Goal: Task Accomplishment & Management: Use online tool/utility

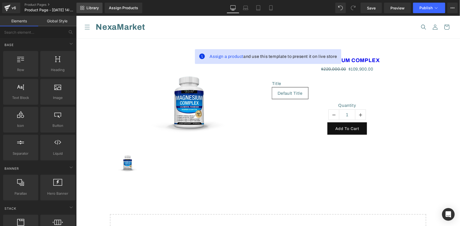
click at [95, 8] on span "Library" at bounding box center [92, 8] width 12 height 5
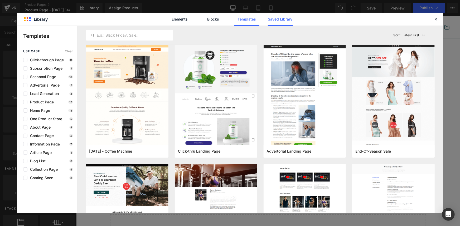
click at [275, 21] on link "Saved Library" at bounding box center [280, 19] width 25 height 13
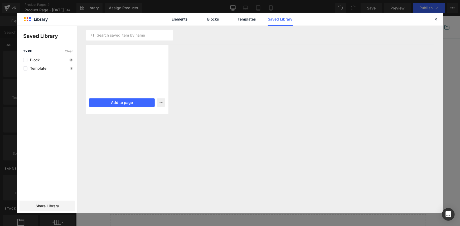
click at [134, 82] on div at bounding box center [127, 68] width 82 height 46
click at [130, 101] on button "Add to page" at bounding box center [122, 102] width 66 height 8
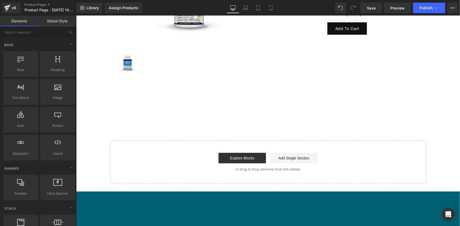
scroll to position [119, 0]
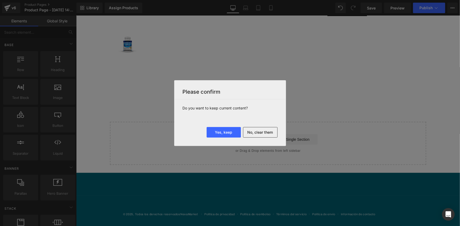
drag, startPoint x: 263, startPoint y: 132, endPoint x: 286, endPoint y: 132, distance: 23.4
click at [263, 132] on button "No, clear them" at bounding box center [260, 132] width 34 height 11
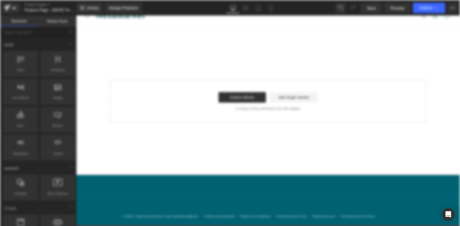
scroll to position [0, 0]
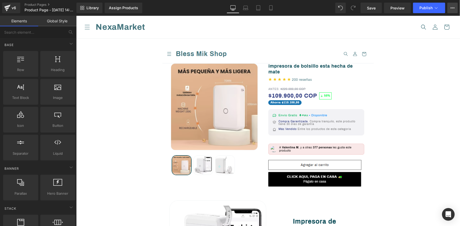
click at [455, 8] on button "View Live Page View with current Template Save Template to Library Schedule Pub…" at bounding box center [452, 8] width 11 height 11
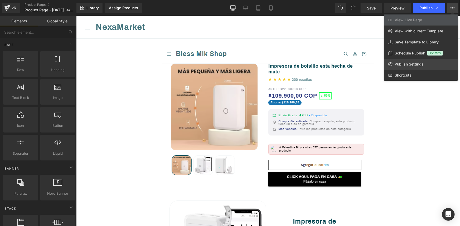
click at [404, 63] on span "Publish Settings" at bounding box center [408, 64] width 29 height 5
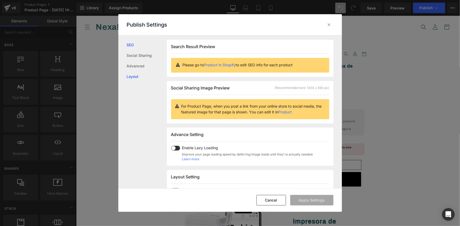
click at [137, 75] on link "Layout" at bounding box center [147, 76] width 40 height 11
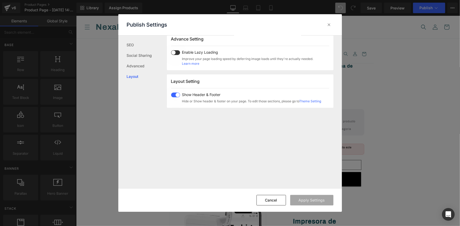
scroll to position [130, 0]
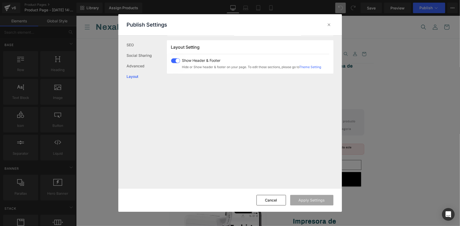
click at [176, 60] on span at bounding box center [175, 60] width 9 height 5
click at [321, 201] on button "Apply Settings" at bounding box center [311, 200] width 43 height 11
click at [329, 23] on icon at bounding box center [328, 24] width 5 height 5
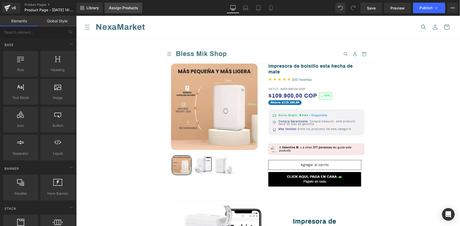
click at [134, 10] on link "Assign Products" at bounding box center [124, 8] width 38 height 11
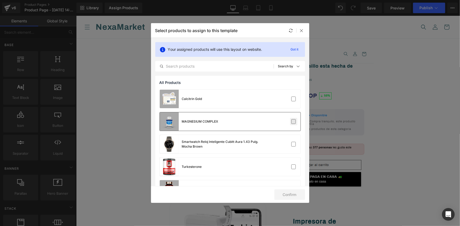
click at [291, 122] on label at bounding box center [293, 121] width 5 height 5
click at [293, 122] on input "checkbox" at bounding box center [293, 122] width 0 height 0
click at [292, 196] on button "Confirm" at bounding box center [289, 195] width 31 height 11
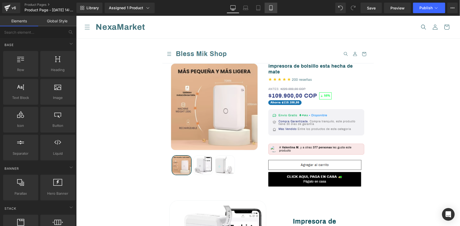
click at [272, 6] on icon at bounding box center [270, 7] width 5 height 5
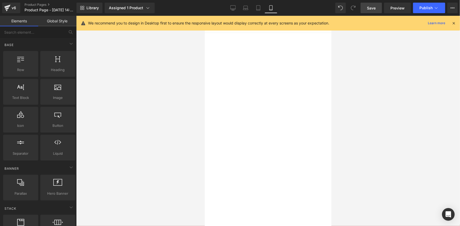
click at [373, 10] on span "Save" at bounding box center [371, 8] width 9 height 6
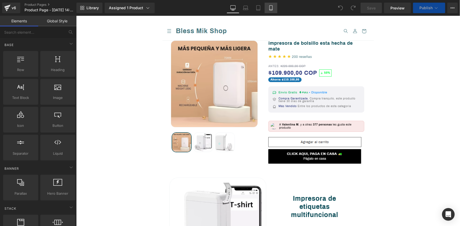
click at [270, 9] on icon at bounding box center [270, 7] width 5 height 5
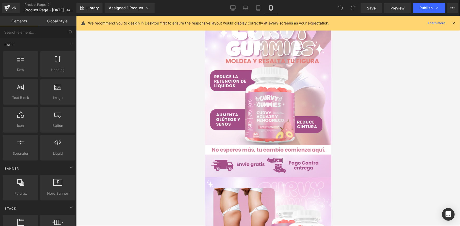
click at [454, 23] on icon at bounding box center [453, 23] width 5 height 5
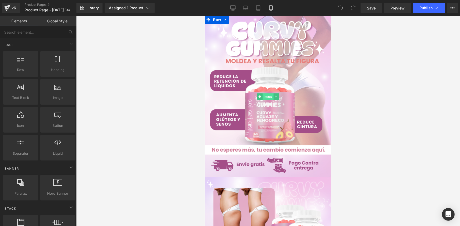
click at [269, 97] on span "Image" at bounding box center [267, 96] width 11 height 6
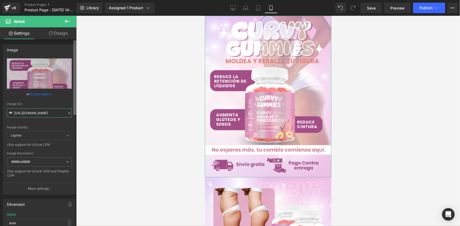
scroll to position [0, 11]
drag, startPoint x: 13, startPoint y: 113, endPoint x: 79, endPoint y: 112, distance: 65.8
click at [79, 112] on div "Image You are previewing how the will restyle your page. You can not edit Eleme…" at bounding box center [230, 117] width 460 height 235
paste input "R4SPthkg/POTS-010-08"
type input "https://i.ibb.co/R4SPthkg/POTS-010-08.png"
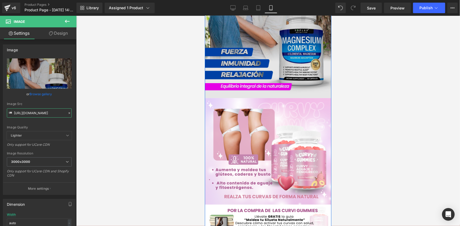
scroll to position [144, 0]
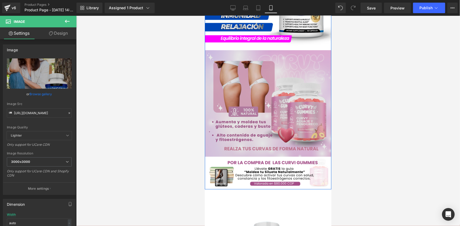
click at [260, 101] on div "Image" at bounding box center [267, 103] width 126 height 107
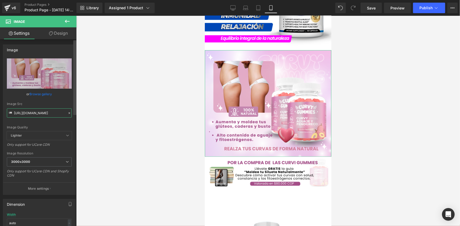
scroll to position [0, 8]
drag, startPoint x: 14, startPoint y: 113, endPoint x: 80, endPoint y: 119, distance: 65.6
click at [80, 119] on div "Image You are previewing how the will restyle your page. You can not edit Eleme…" at bounding box center [230, 117] width 460 height 235
paste input "BH34DhYx/POTS-010-01"
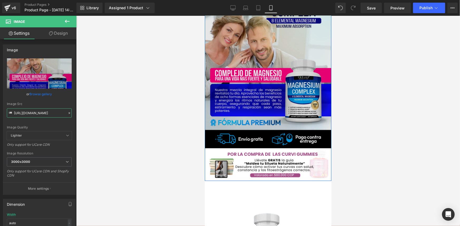
scroll to position [215, 0]
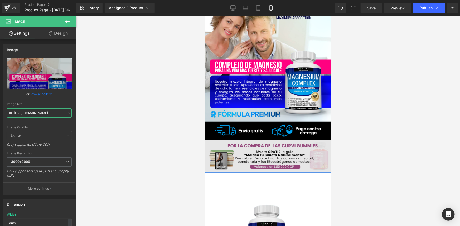
type input "https://i.ibb.co/BH34DhYx/POTS-010-01.png"
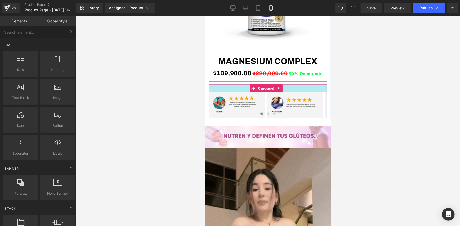
scroll to position [431, 0]
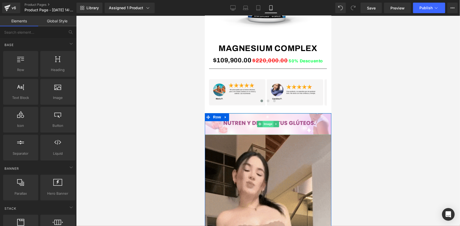
click at [265, 123] on span "Image" at bounding box center [267, 124] width 11 height 6
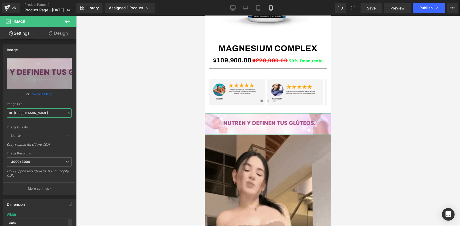
scroll to position [0, 7]
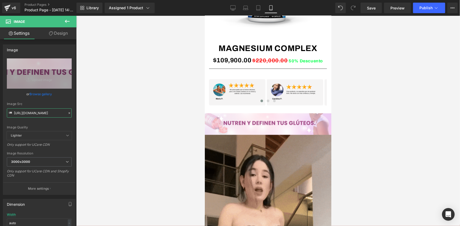
drag, startPoint x: 13, startPoint y: 112, endPoint x: 90, endPoint y: 112, distance: 76.6
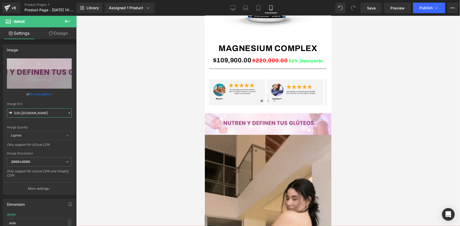
click at [90, 112] on div "Image You are previewing how the will restyle your page. You can not edit Eleme…" at bounding box center [230, 117] width 460 height 235
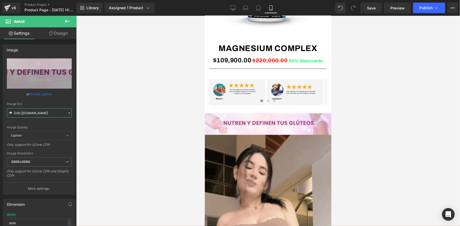
paste input "yG0G762/POTS-010-0"
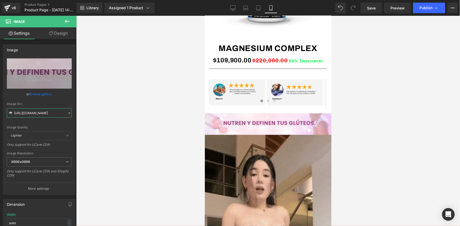
type input "https://i.ibb.co/yG0G762/POTS-010-04.png"
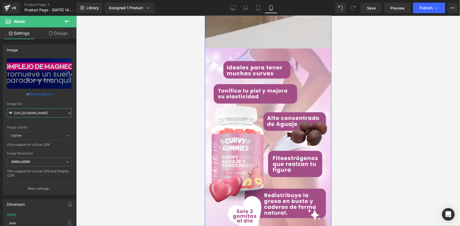
scroll to position [790, 0]
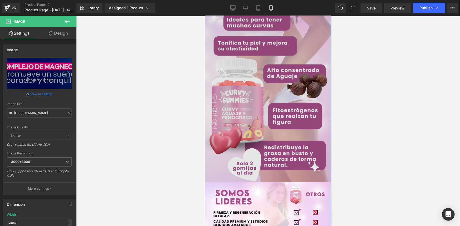
click at [270, 97] on img at bounding box center [267, 90] width 126 height 181
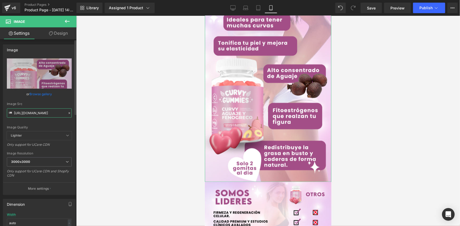
scroll to position [0, 11]
drag, startPoint x: 13, startPoint y: 113, endPoint x: 67, endPoint y: 113, distance: 53.5
click at [67, 113] on div "Image Src https://i.ibb.co/N6HQJQDK/raw-6-7.png" at bounding box center [39, 110] width 65 height 16
paste input "ZRvktqY9/POTS-010-02"
type input "https://i.ibb.co/ZRvktqY9/POTS-010-02.png"
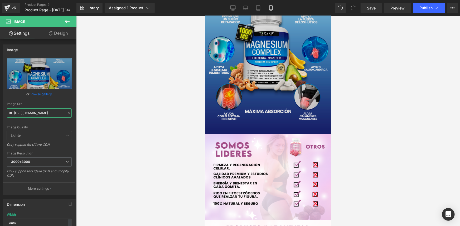
scroll to position [862, 0]
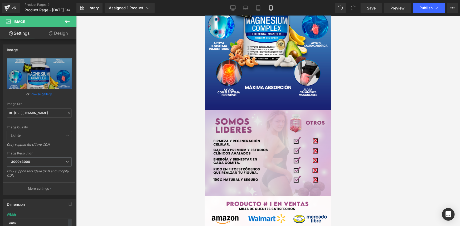
click at [266, 156] on div "Image" at bounding box center [267, 153] width 126 height 86
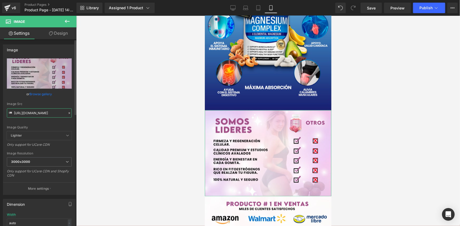
scroll to position [0, 10]
drag, startPoint x: 13, startPoint y: 112, endPoint x: 69, endPoint y: 111, distance: 55.3
click at [69, 111] on input "https://i.ibb.co/FLnyQ9NV/raw-7-5.png" at bounding box center [39, 112] width 65 height 9
paste input "rRKcpLWj/POTS-010-03"
type input "https://i.ibb.co/rRKcpLWj/POTS-010-03.png"
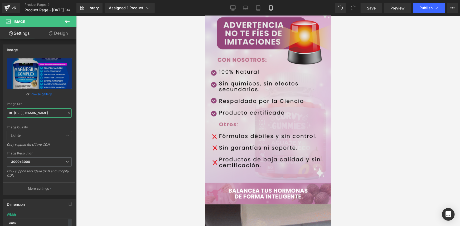
scroll to position [1173, 0]
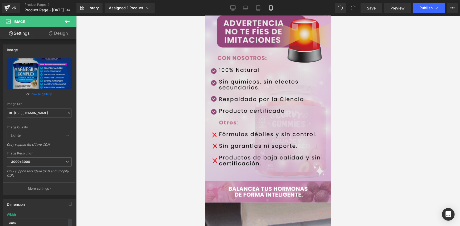
click at [268, 89] on div "Image" at bounding box center [267, 92] width 126 height 178
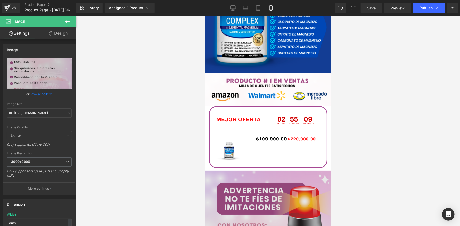
scroll to position [934, 0]
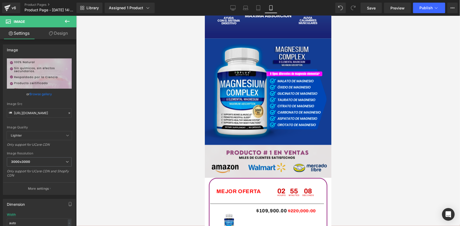
click at [263, 157] on img at bounding box center [267, 161] width 126 height 33
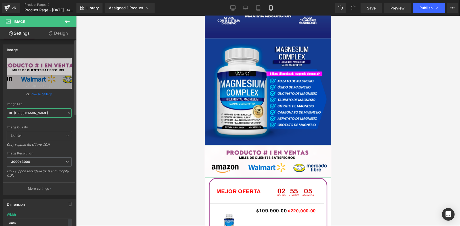
scroll to position [0, 21]
drag, startPoint x: 14, startPoint y: 113, endPoint x: 67, endPoint y: 113, distance: 53.2
click at [67, 113] on div "Image Src https://i.ibb.co/KzVS4QsN/raw-amazon-5.png" at bounding box center [39, 110] width 65 height 16
paste input "23qv5Dnm/POTS-010-0"
type input "https://i.ibb.co/23qv5Dnm/POTS-010-05.png"
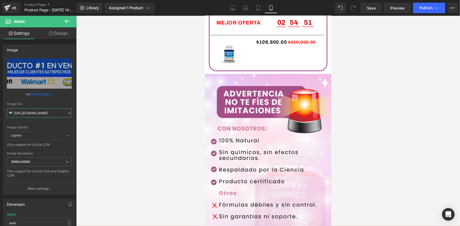
scroll to position [1101, 0]
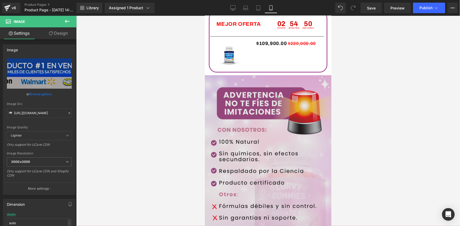
click at [269, 155] on img at bounding box center [267, 164] width 126 height 178
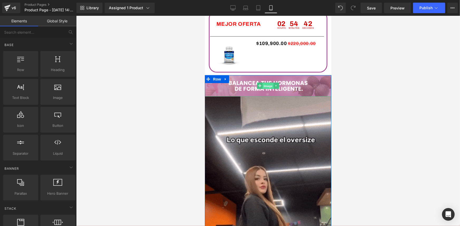
click at [265, 83] on span "Image" at bounding box center [267, 86] width 11 height 6
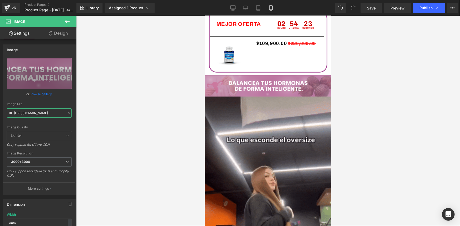
scroll to position [0, 7]
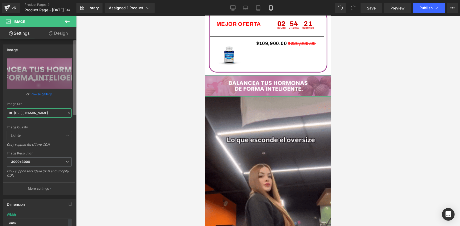
drag, startPoint x: 14, startPoint y: 113, endPoint x: 74, endPoint y: 114, distance: 60.3
click at [74, 114] on div "Image https://i.ibb.co/R1kkd5q/raw-9-4.png Replace Image Upload image or Browse…" at bounding box center [38, 133] width 76 height 189
paste input "8nqQM1vX/POTS-010-011"
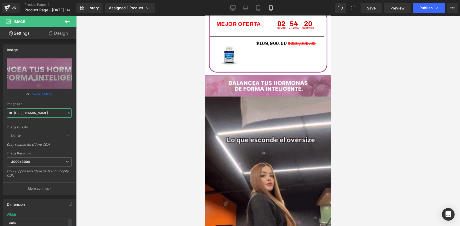
type input "https://i.ibb.co/8nqQM1vX/POTS-010-011.png"
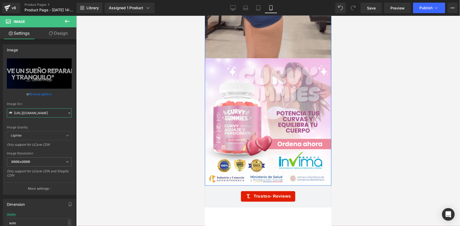
scroll to position [1364, 0]
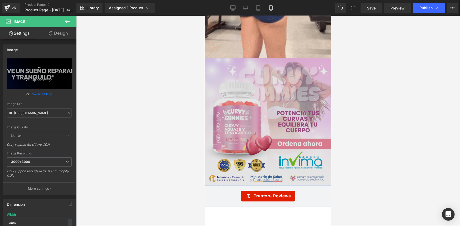
click at [265, 104] on img at bounding box center [267, 121] width 126 height 127
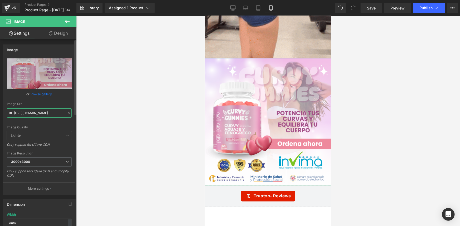
scroll to position [0, 10]
drag, startPoint x: 13, startPoint y: 111, endPoint x: 74, endPoint y: 110, distance: 60.3
click at [74, 110] on div "Image https://i.ibb.co/Wp2cTY2y/raw10-4.png Replace Image Upload image or Brows…" at bounding box center [39, 118] width 79 height 155
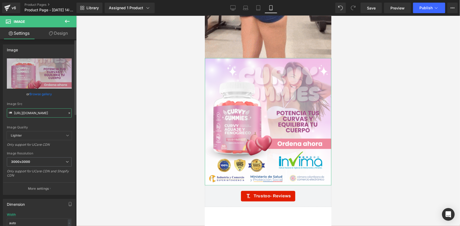
paste input "xqm9GtYf/POTS-010-06"
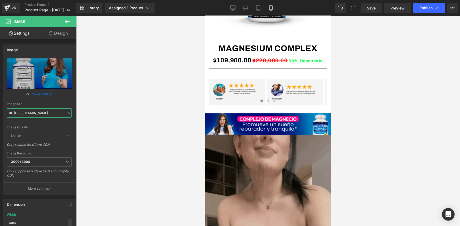
scroll to position [550, 0]
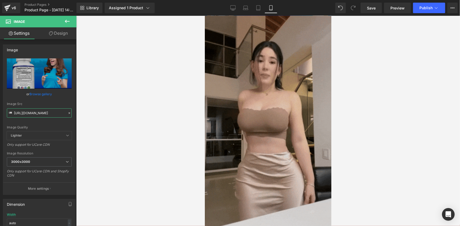
type input "https://i.ibb.co/xqm9GtYf/POTS-010-06.png"
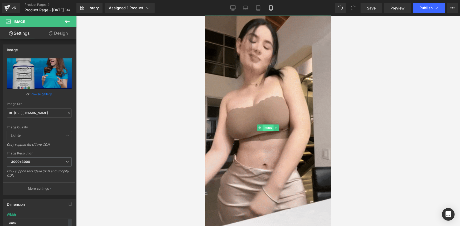
click at [266, 127] on span "Image" at bounding box center [267, 127] width 11 height 6
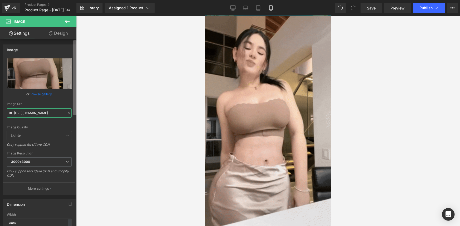
scroll to position [0, 268]
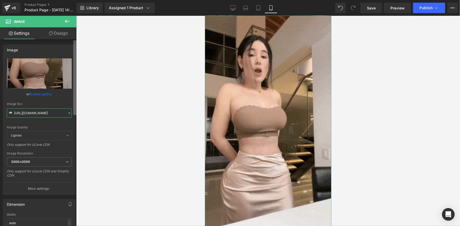
drag, startPoint x: 13, startPoint y: 112, endPoint x: 75, endPoint y: 113, distance: 61.4
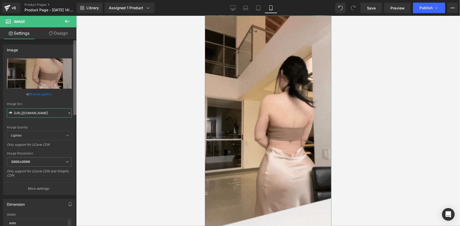
click at [75, 113] on div "Image https://media3.giphy.com/media/v1.Y2lkPTc5MGI3NjExa2gxMjQ2OWp2ZWRuajZobWZ…" at bounding box center [38, 133] width 76 height 189
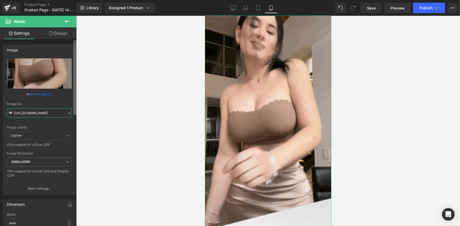
paste input "i.ibb.co/sdhVPPfw/202509011526-1"
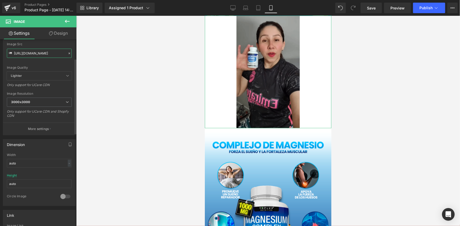
scroll to position [72, 0]
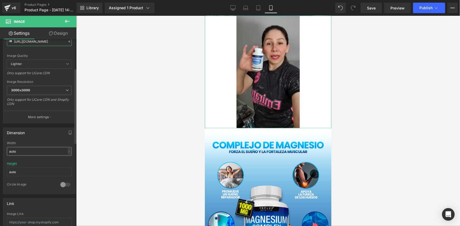
type input "https://i.ibb.co/sdhVPPfw/202509011526-1.gif"
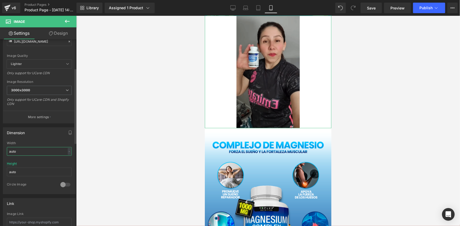
scroll to position [0, 0]
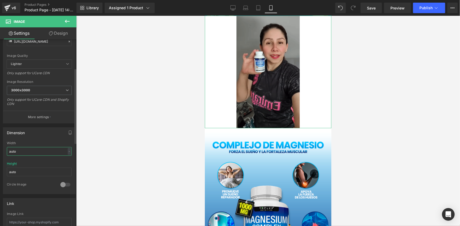
click at [27, 152] on input "auto" at bounding box center [39, 151] width 65 height 9
drag, startPoint x: 26, startPoint y: 153, endPoint x: 0, endPoint y: 150, distance: 26.2
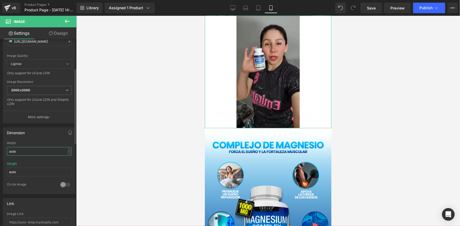
click at [0, 150] on div "Dimension auto Width auto - % px auto Height auto 0 Circle Image" at bounding box center [39, 159] width 79 height 71
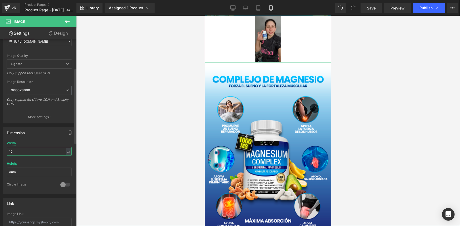
type input "1"
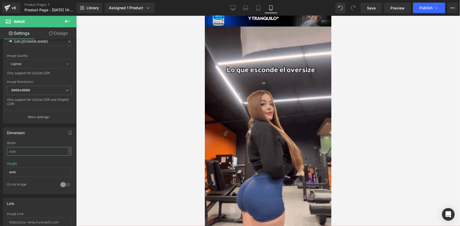
scroll to position [1125, 0]
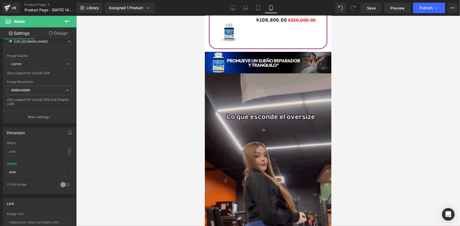
click at [267, 153] on img at bounding box center [267, 185] width 126 height 225
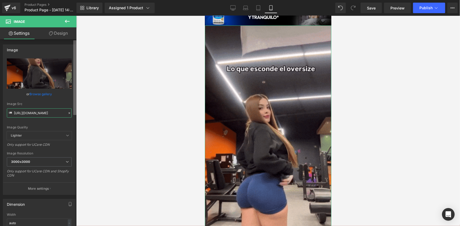
scroll to position [0, 261]
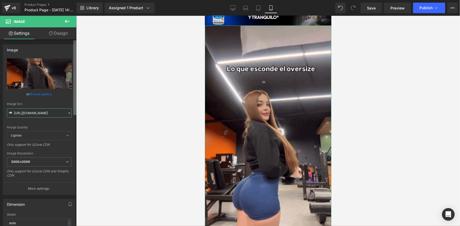
drag, startPoint x: 14, startPoint y: 112, endPoint x: 76, endPoint y: 112, distance: 61.9
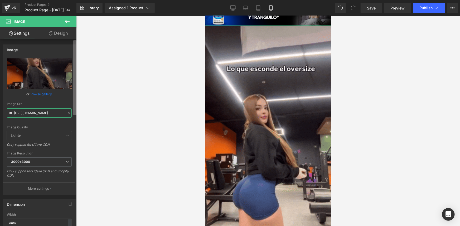
click at [76, 112] on div "Image https://media3.giphy.com/media/v1.Y2lkPTc5MGI3NjExaTF5djEyaWF2anJucjhueXE…" at bounding box center [38, 133] width 76 height 189
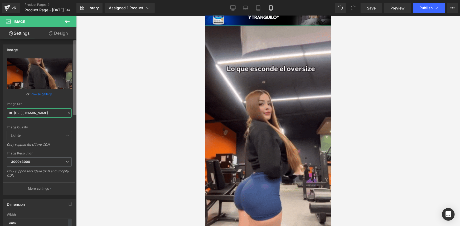
paste input "i.ibb.co/fVcjs10g/202509011542"
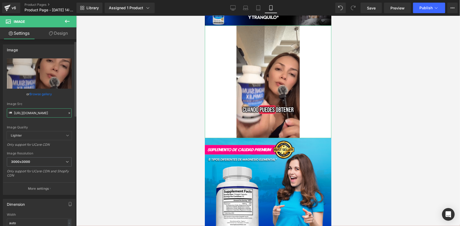
scroll to position [24, 0]
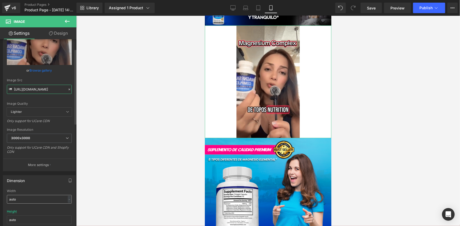
type input "https://i.ibb.co/fVcjs10g/202509011542.gif"
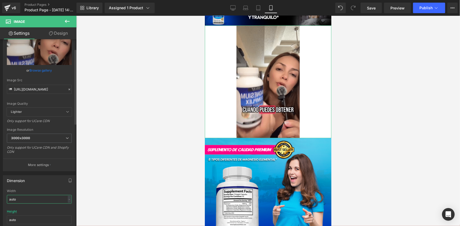
scroll to position [0, 0]
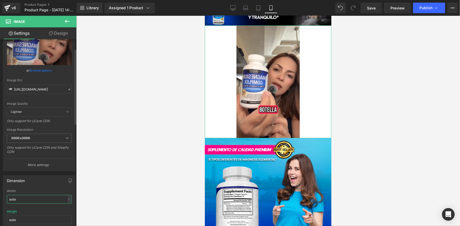
drag, startPoint x: 35, startPoint y: 200, endPoint x: 0, endPoint y: 200, distance: 34.8
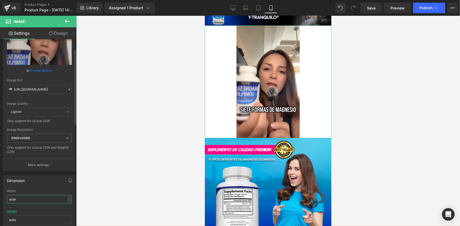
click at [0, 200] on div "Dimension auto Width auto - % px auto Height auto 0 Circle Image" at bounding box center [39, 206] width 79 height 71
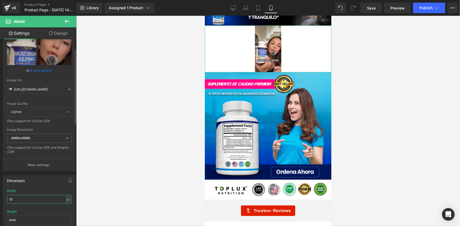
type input "1"
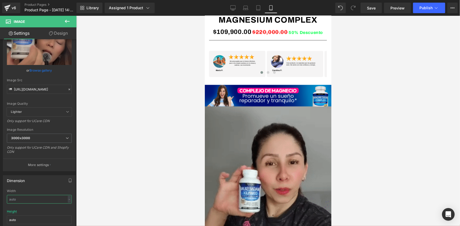
scroll to position [335, 0]
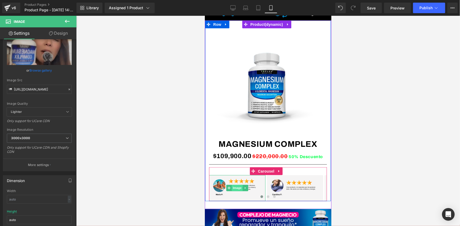
click at [238, 187] on span "Image" at bounding box center [236, 188] width 11 height 6
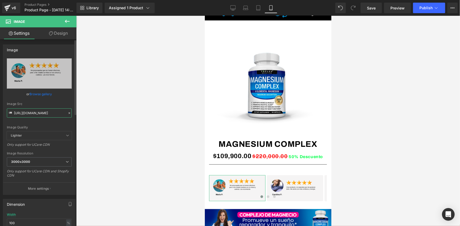
scroll to position [0, 3]
drag, startPoint x: 14, startPoint y: 112, endPoint x: 67, endPoint y: 113, distance: 52.9
click at [67, 113] on div "Image Src https://i.ibb.co/LdqRyxv8/11-3.png" at bounding box center [39, 110] width 65 height 16
paste input "DfHXkzRB/6"
type input "https://i.ibb.co/DfHXkzRB/6.png"
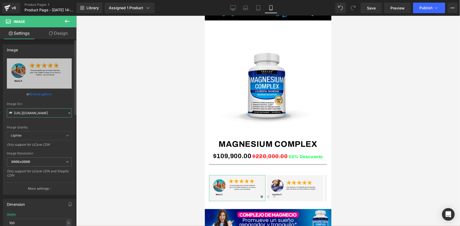
scroll to position [0, 0]
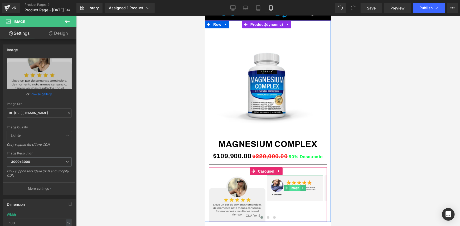
click at [292, 188] on span "Image" at bounding box center [294, 188] width 11 height 6
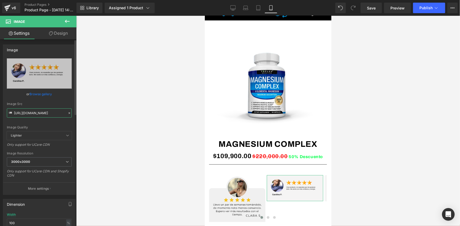
scroll to position [0, 5]
drag, startPoint x: 13, startPoint y: 112, endPoint x: 68, endPoint y: 118, distance: 55.7
click at [68, 118] on div "https://i.ibb.co/RG39wGwB/11-2.png Replace Image Upload image or Browse gallery…" at bounding box center [39, 126] width 72 height 136
paste input "fVjcQw4x/5"
type input "https://i.ibb.co/fVjcQw4x/5.png"
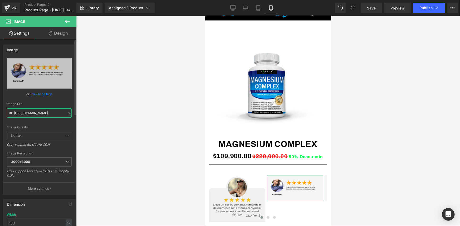
scroll to position [0, 0]
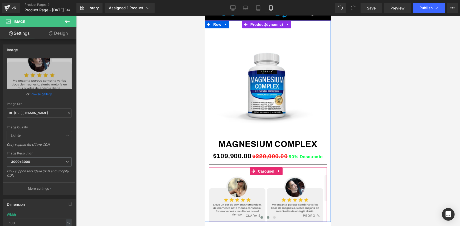
click at [266, 218] on span at bounding box center [267, 217] width 3 height 3
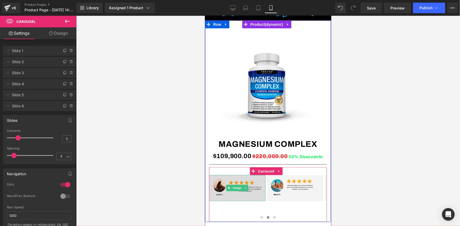
click at [246, 192] on img at bounding box center [237, 188] width 56 height 26
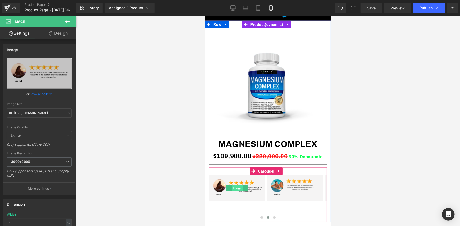
click at [236, 188] on span "Image" at bounding box center [236, 188] width 11 height 6
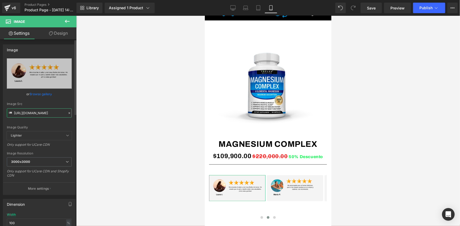
scroll to position [0, 1]
drag, startPoint x: 13, startPoint y: 113, endPoint x: 64, endPoint y: 114, distance: 51.1
click at [64, 114] on input "https://i.ibb.co/RWzrsPL/11-1.png" at bounding box center [39, 112] width 65 height 9
paste input "C37qbCR6/4"
type input "https://i.ibb.co/C37qbCR6/4.png"
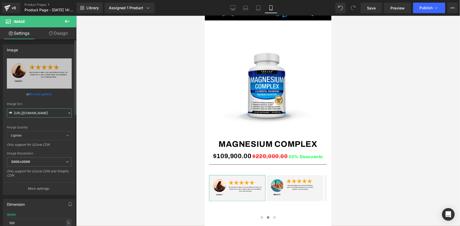
scroll to position [0, 0]
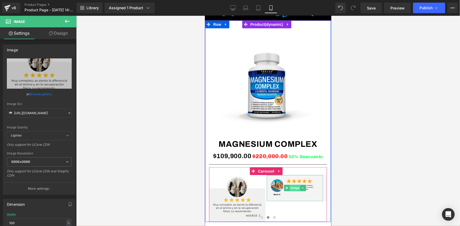
click at [295, 188] on span "Image" at bounding box center [294, 188] width 11 height 6
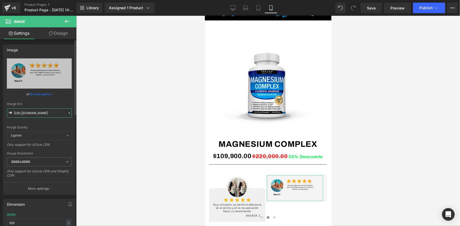
scroll to position [0, 3]
drag, startPoint x: 13, startPoint y: 113, endPoint x: 65, endPoint y: 112, distance: 51.6
click at [65, 112] on div "Image Src https://i.ibb.co/LdqRyxv8/11-3.png" at bounding box center [39, 110] width 65 height 16
paste input "jZHvPXBr/"
type input "https://i.ibb.co/jZHvPXBr/3.png"
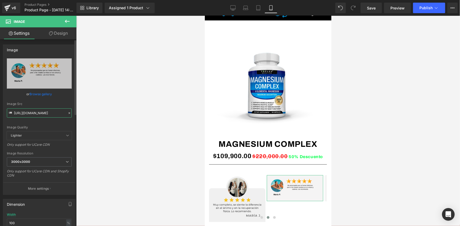
scroll to position [0, 0]
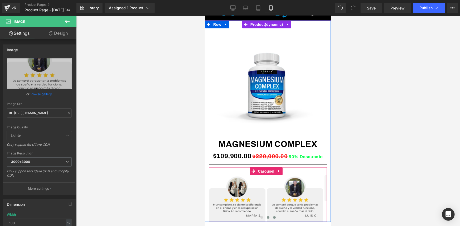
click at [273, 218] on span at bounding box center [274, 217] width 3 height 3
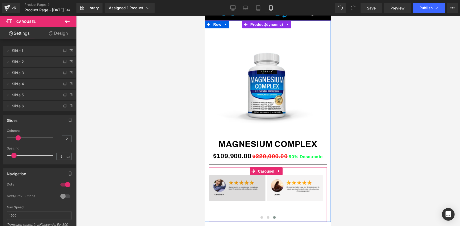
click at [238, 192] on img at bounding box center [237, 188] width 56 height 26
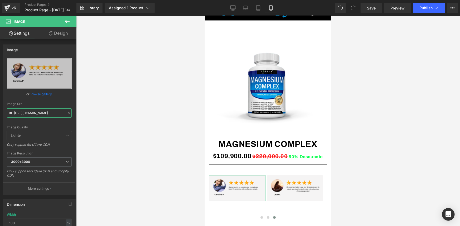
scroll to position [0, 5]
drag, startPoint x: 13, startPoint y: 113, endPoint x: 79, endPoint y: 119, distance: 65.8
click at [79, 119] on div "Image You are previewing how the will restyle your page. You can not edit Eleme…" at bounding box center [230, 117] width 460 height 235
paste input "tGg24Yq/1"
type input "https://i.ibb.co/tGg24Yq/1.png"
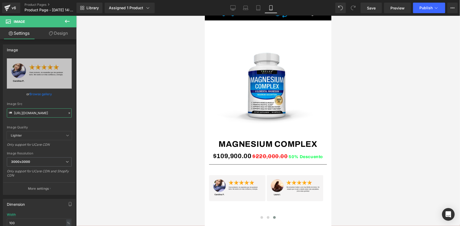
scroll to position [0, 0]
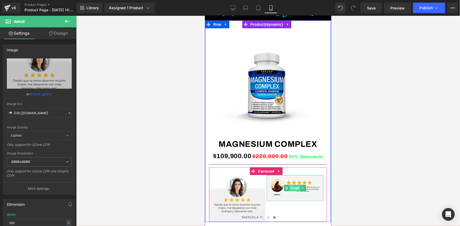
click at [297, 189] on span "Image" at bounding box center [294, 188] width 11 height 6
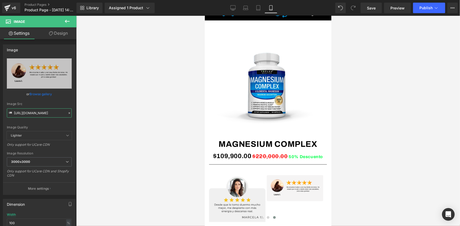
scroll to position [0, 1]
drag, startPoint x: 14, startPoint y: 113, endPoint x: 86, endPoint y: 117, distance: 72.0
click at [86, 117] on div "Image You are previewing how the will restyle your page. You can not edit Eleme…" at bounding box center [230, 117] width 460 height 235
paste input "67Bk9z04/2"
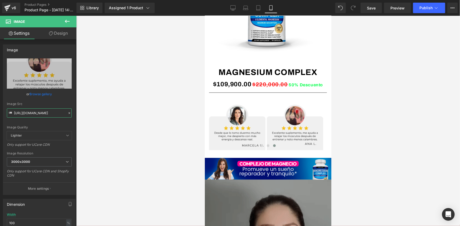
scroll to position [512, 0]
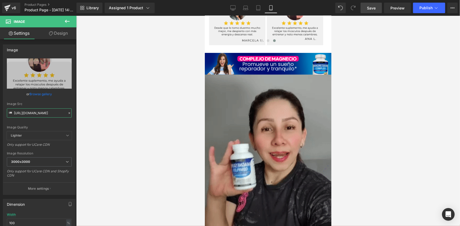
type input "https://i.ibb.co/67Bk9z04/2.png"
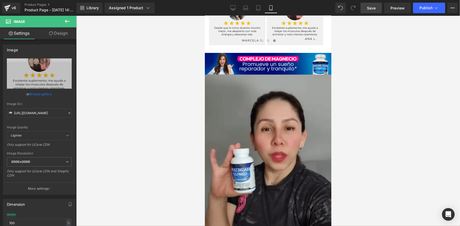
click at [374, 8] on span "Save" at bounding box center [371, 8] width 9 height 6
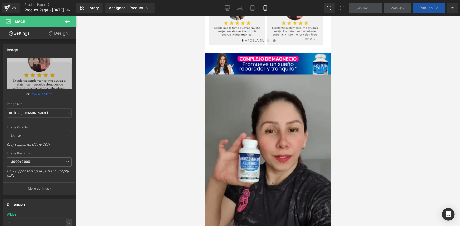
scroll to position [0, 0]
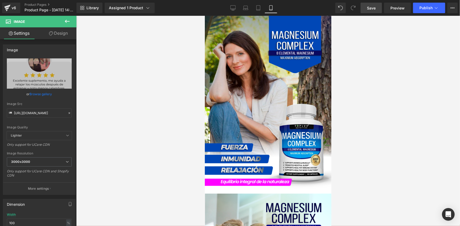
click at [369, 10] on span "Save" at bounding box center [371, 8] width 9 height 6
click at [35, 5] on link "Product Pages" at bounding box center [54, 5] width 61 height 4
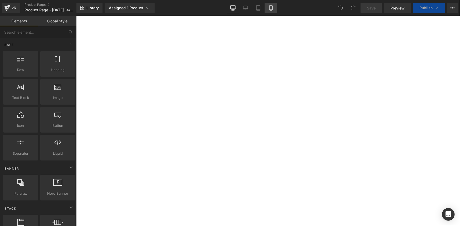
click at [270, 10] on icon at bounding box center [270, 7] width 5 height 5
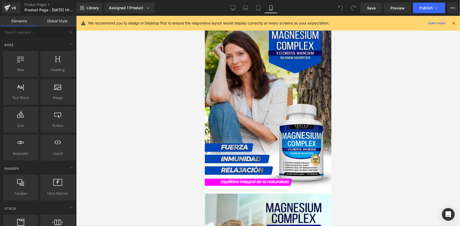
click at [454, 23] on icon at bounding box center [453, 23] width 5 height 5
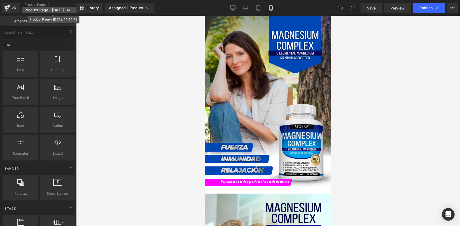
click at [42, 9] on span "Product Page - [DATE] 14:44:49" at bounding box center [49, 10] width 51 height 4
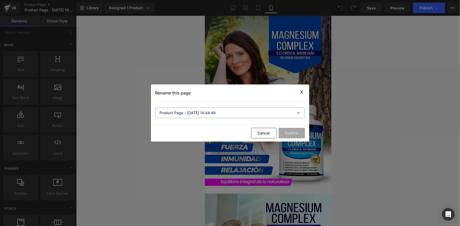
drag, startPoint x: 183, startPoint y: 112, endPoint x: 152, endPoint y: 110, distance: 31.7
click at [152, 110] on section "Product Page - [DATE] 14:44:49" at bounding box center [230, 112] width 158 height 23
paste input "MAGNESIUM COMPLEX"
type input "MAGNESIUM COMPLEX - Sep 1, 14:44:49"
click at [291, 133] on button "Confirm" at bounding box center [291, 133] width 26 height 11
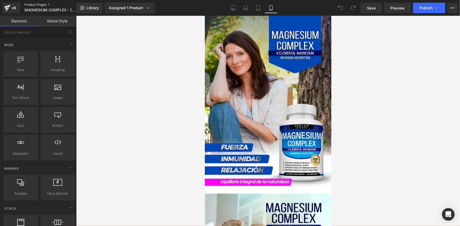
click at [33, 3] on link "Product Pages" at bounding box center [54, 5] width 61 height 4
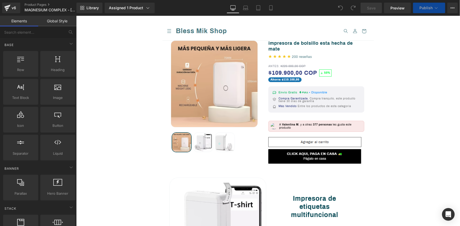
click at [435, 7] on icon at bounding box center [435, 7] width 5 height 5
click at [436, 8] on icon at bounding box center [435, 7] width 5 height 5
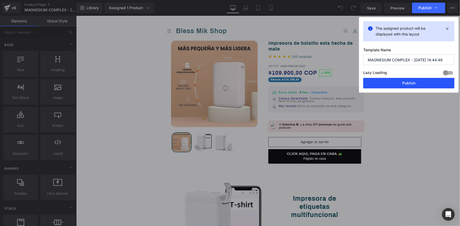
click at [405, 82] on button "Publish" at bounding box center [408, 83] width 91 height 11
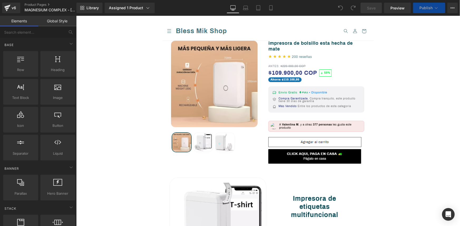
click at [435, 7] on icon at bounding box center [435, 7] width 5 height 5
click at [432, 8] on button "Publish" at bounding box center [429, 8] width 32 height 11
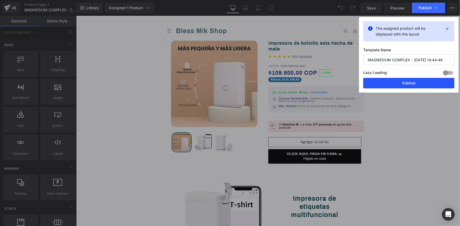
click at [403, 83] on button "Publish" at bounding box center [408, 83] width 91 height 11
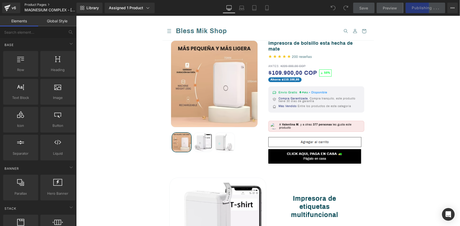
click at [39, 4] on link "Product Pages" at bounding box center [54, 5] width 61 height 4
